Goal: Task Accomplishment & Management: Manage account settings

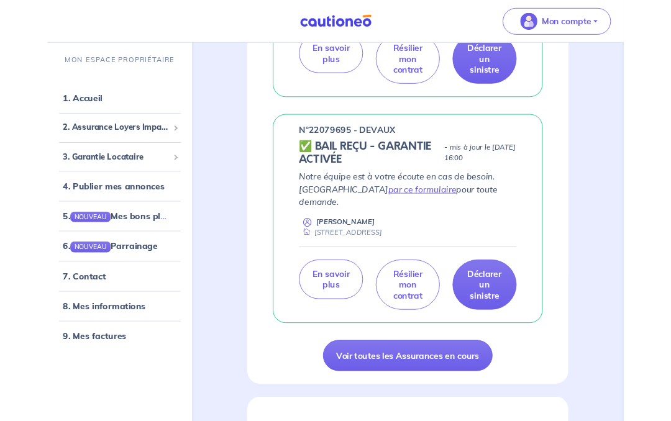
scroll to position [403, 0]
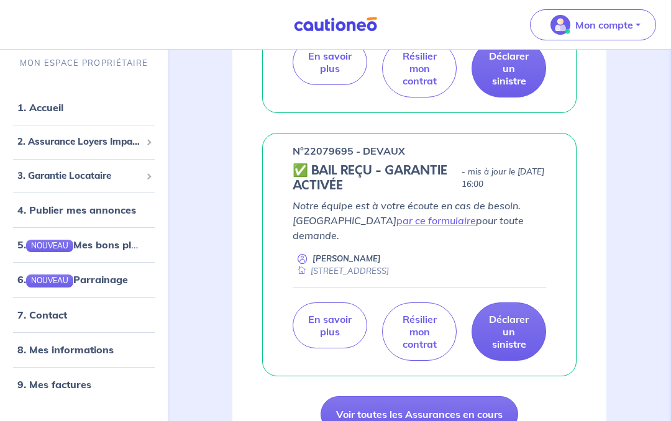
click at [316, 313] on p "En savoir plus" at bounding box center [330, 325] width 44 height 25
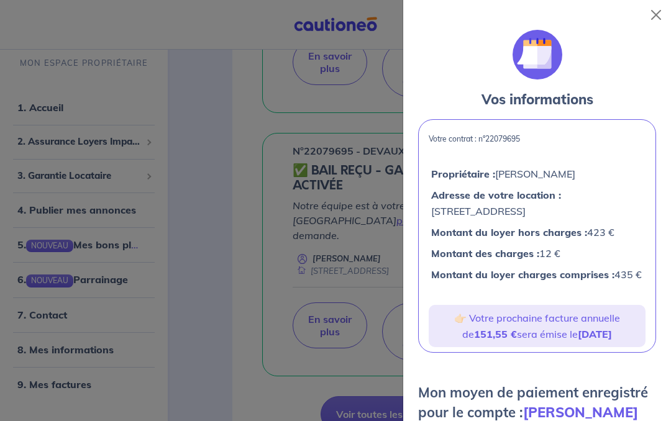
scroll to position [-30, 0]
click at [648, 26] on div at bounding box center [654, 15] width 35 height 30
click at [655, 14] on button "Close" at bounding box center [656, 15] width 20 height 20
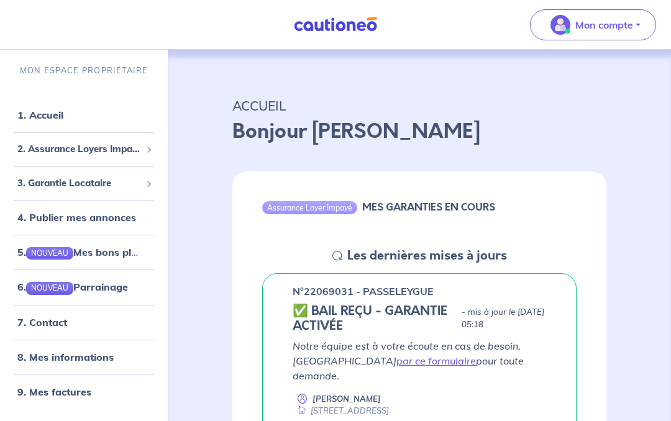
click at [599, 21] on p "Mon compte" at bounding box center [605, 24] width 58 height 15
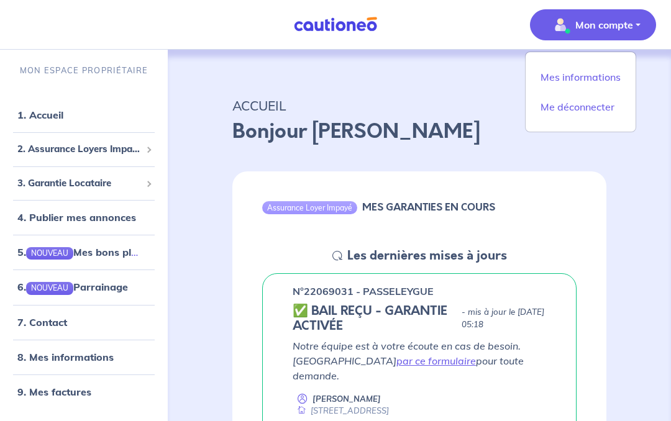
click at [559, 71] on link "Mes informations" at bounding box center [581, 77] width 100 height 20
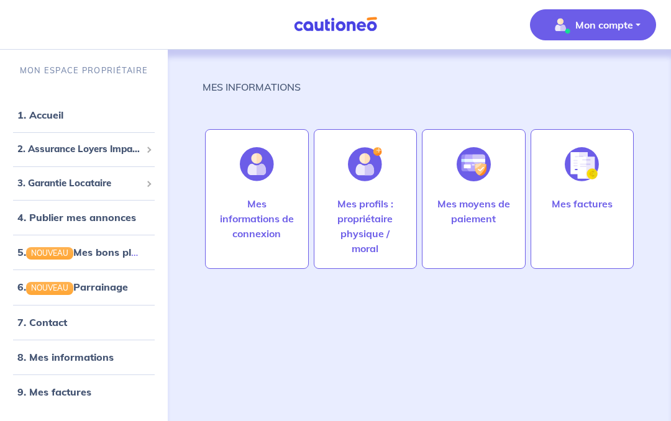
click at [459, 206] on p "Mes moyens de paiement" at bounding box center [474, 211] width 78 height 30
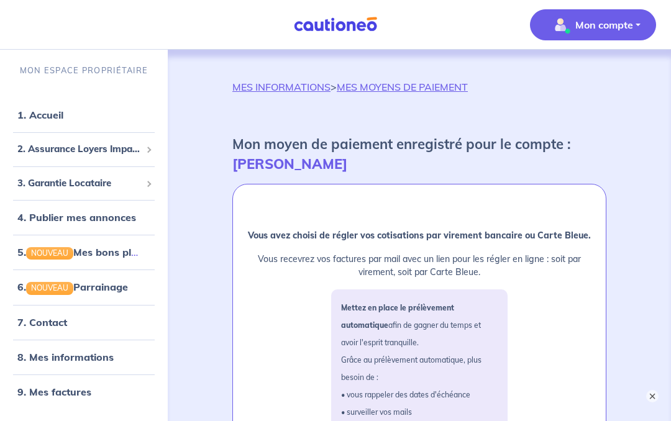
click at [37, 120] on link "1. Accueil" at bounding box center [40, 115] width 46 height 12
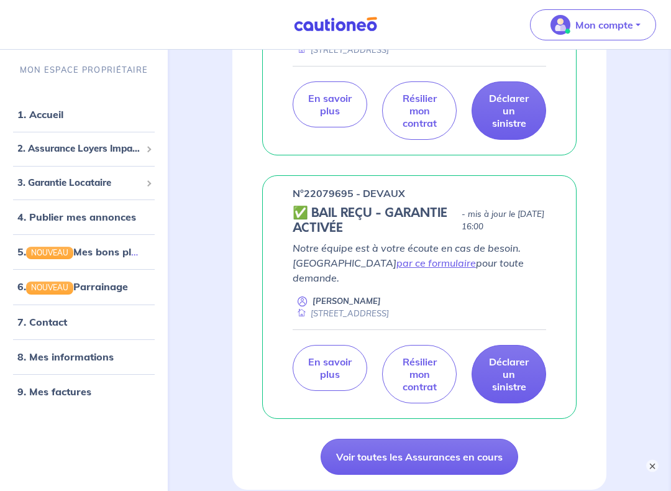
scroll to position [361, 0]
click at [333, 206] on h5 "✅ BAIL REÇU - GARANTIE ACTIVÉE" at bounding box center [375, 221] width 164 height 30
click at [74, 183] on span "3. Garantie Locataire" at bounding box center [79, 183] width 124 height 14
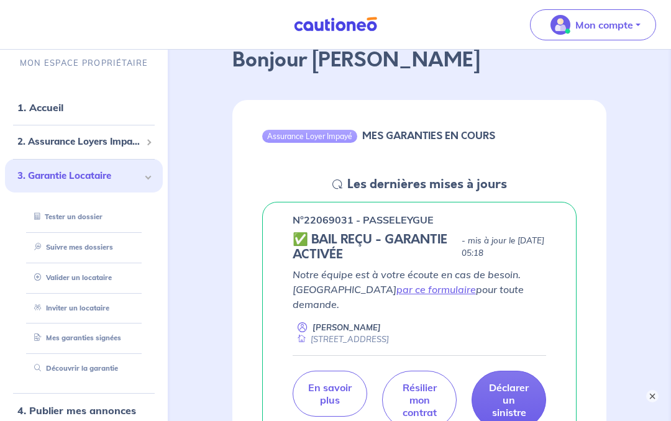
scroll to position [0, 0]
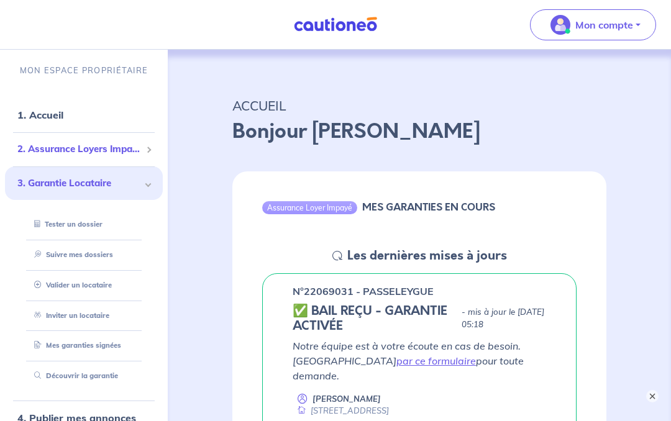
click at [49, 150] on span "2. Assurance Loyers Impayés" at bounding box center [79, 149] width 124 height 14
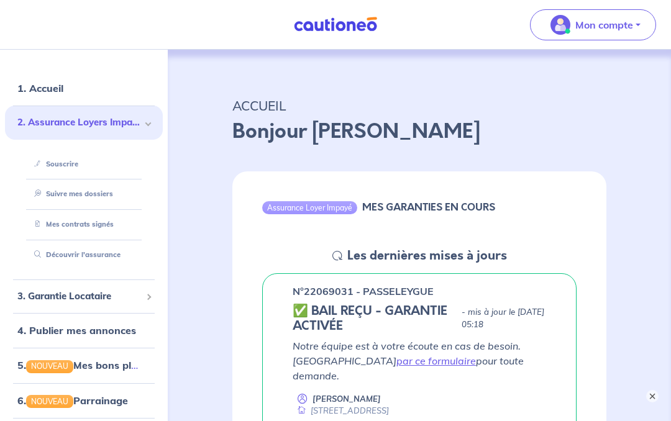
scroll to position [27, 0]
click at [62, 222] on link "Mes contrats signés" at bounding box center [71, 223] width 85 height 9
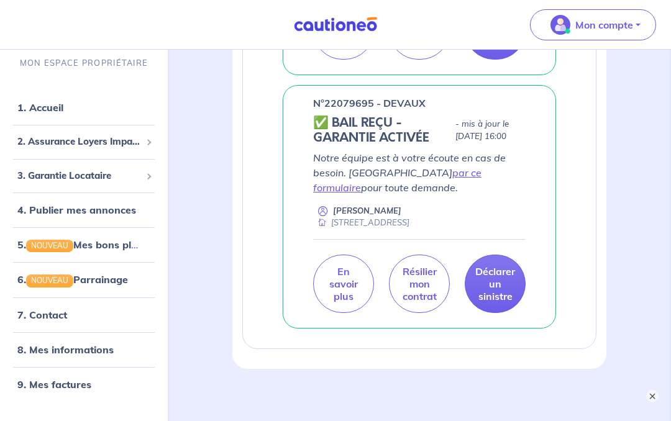
scroll to position [494, 0]
click at [339, 298] on p "En savoir plus" at bounding box center [344, 284] width 30 height 37
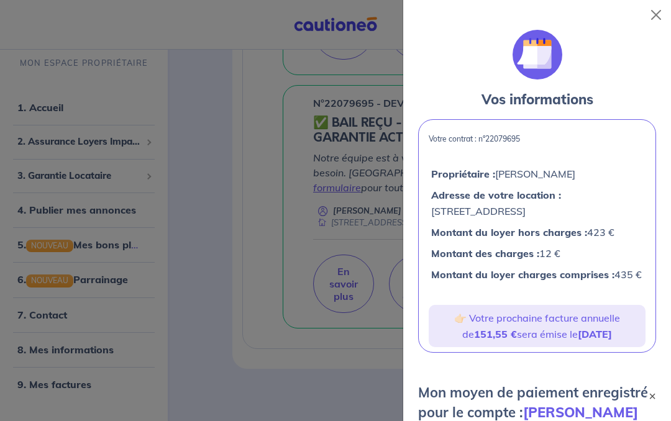
scroll to position [0, 0]
click at [661, 11] on button "Close" at bounding box center [656, 15] width 20 height 20
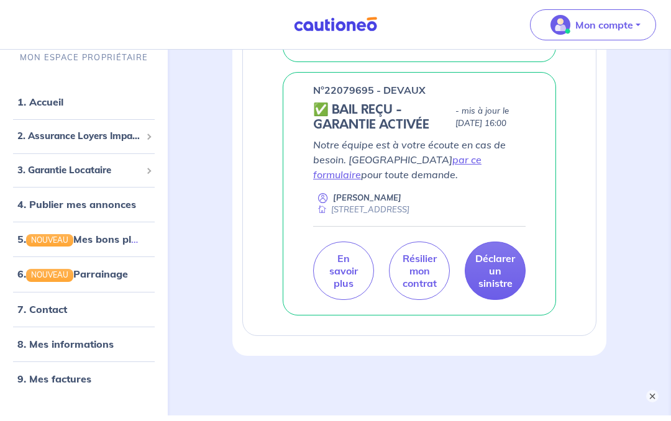
scroll to position [507, 0]
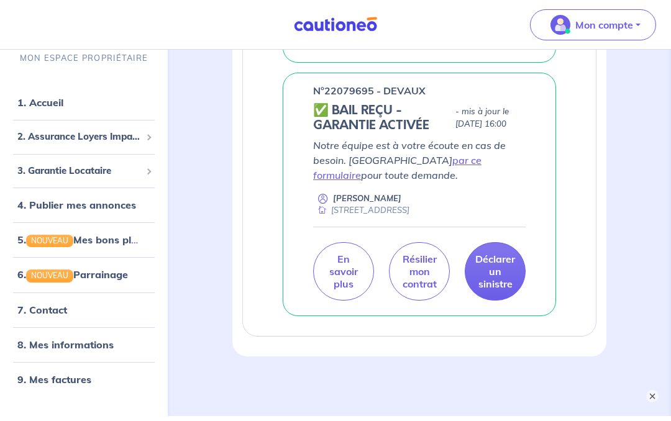
click at [94, 242] on link "5. NOUVEAU Mes bons plans" at bounding box center [82, 240] width 131 height 12
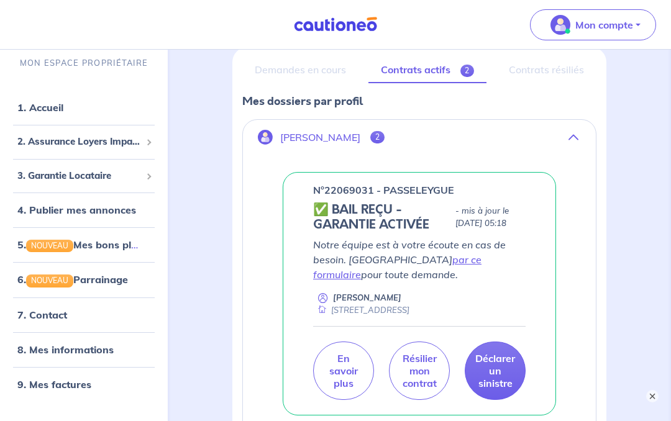
scroll to position [0, 0]
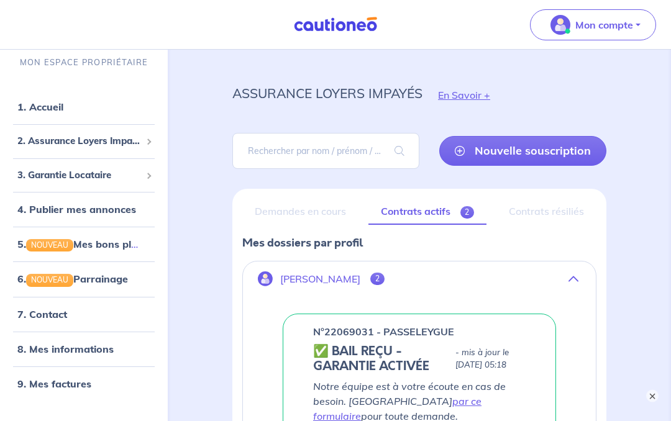
click at [415, 213] on link "Contrats actifs 2" at bounding box center [428, 213] width 118 height 26
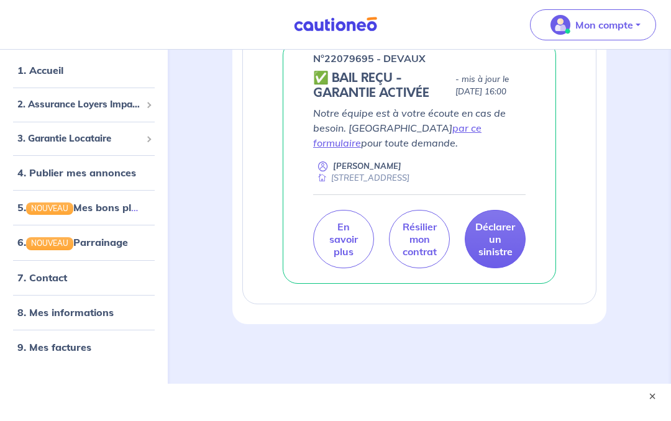
scroll to position [551, 0]
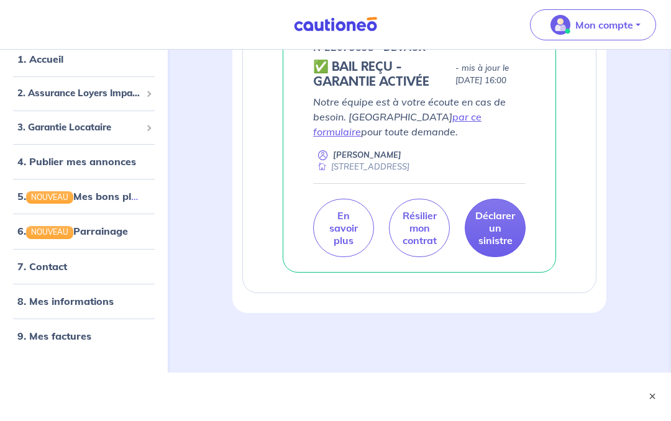
click at [40, 338] on link "9. Mes factures" at bounding box center [54, 335] width 74 height 12
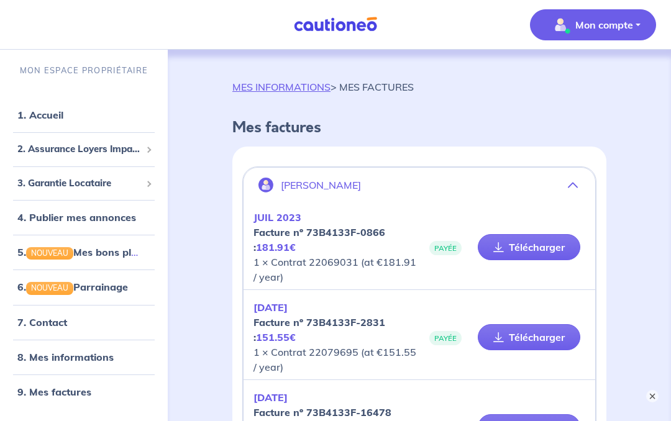
click at [267, 84] on link "MES INFORMATIONS" at bounding box center [281, 87] width 98 height 12
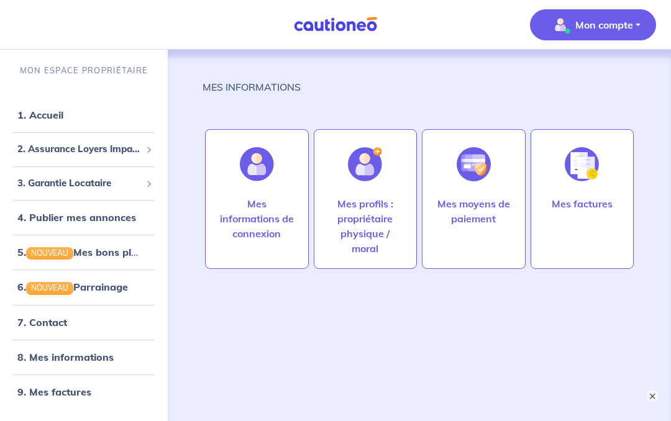
click at [244, 216] on p "Mes informations de connexion" at bounding box center [257, 218] width 78 height 45
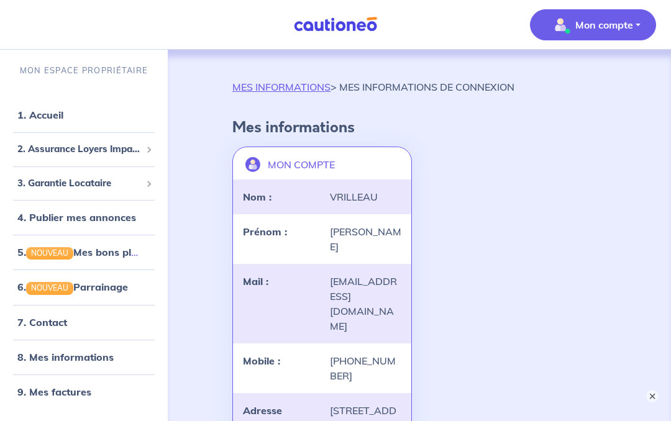
click at [386, 83] on p "MES INFORMATIONS > MES INFORMATIONS DE CONNEXION" at bounding box center [373, 87] width 282 height 15
click at [382, 89] on p "MES INFORMATIONS > MES INFORMATIONS DE CONNEXION" at bounding box center [373, 87] width 282 height 15
click at [263, 81] on link "MES INFORMATIONS" at bounding box center [281, 87] width 98 height 12
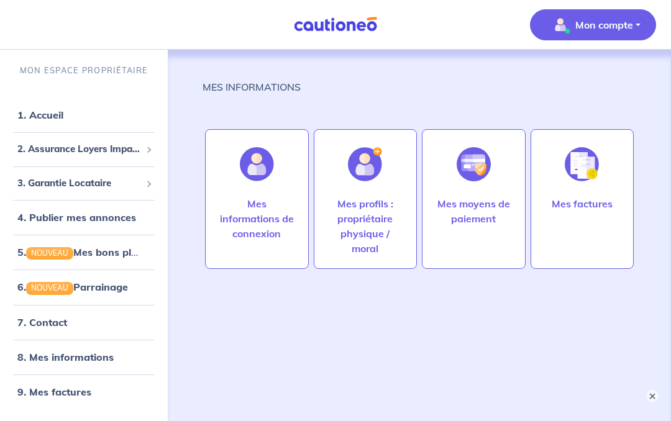
click at [351, 217] on p "Mes profils : propriétaire physique / moral" at bounding box center [366, 226] width 78 height 60
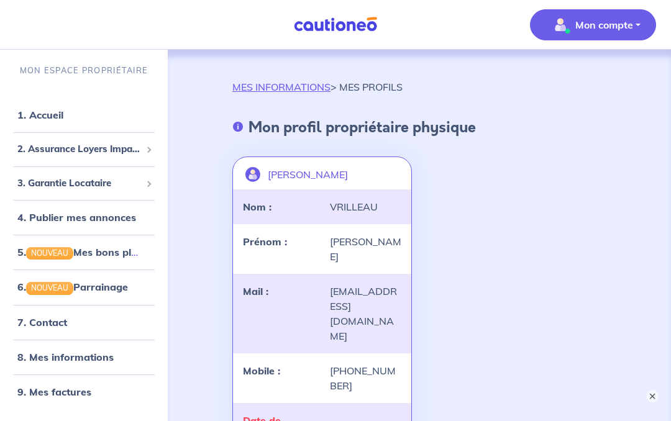
click at [303, 90] on link "MES INFORMATIONS" at bounding box center [281, 87] width 98 height 12
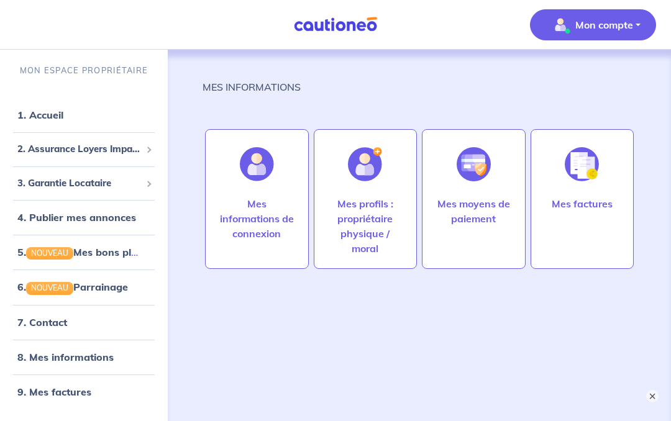
click at [471, 207] on p "Mes moyens de paiement" at bounding box center [474, 211] width 78 height 30
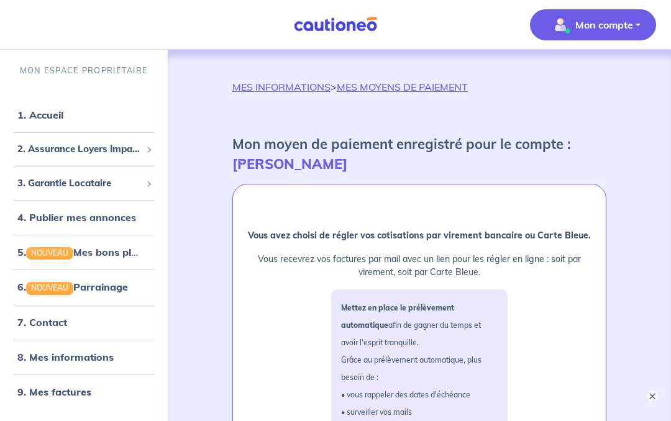
click at [282, 92] on link "MES INFORMATIONS" at bounding box center [281, 87] width 98 height 12
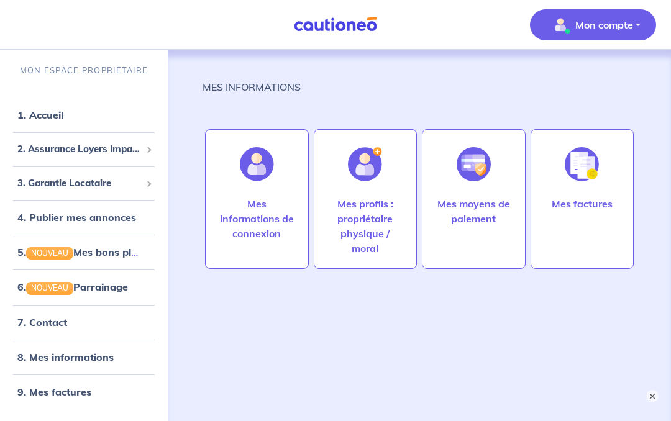
click at [630, 19] on p "Mon compte" at bounding box center [605, 24] width 58 height 15
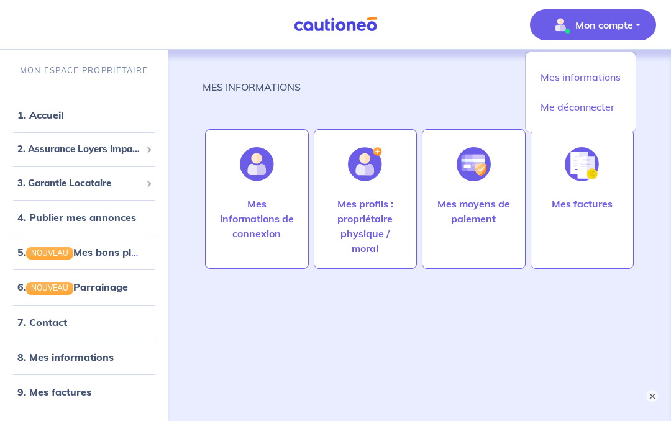
click at [550, 101] on link "Me déconnecter" at bounding box center [581, 107] width 100 height 20
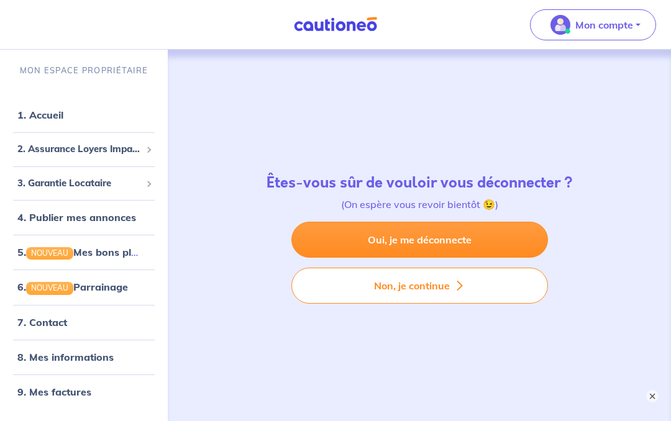
click at [376, 239] on link "Oui, je me déconnecte" at bounding box center [420, 240] width 257 height 36
